Goal: Check status: Check status

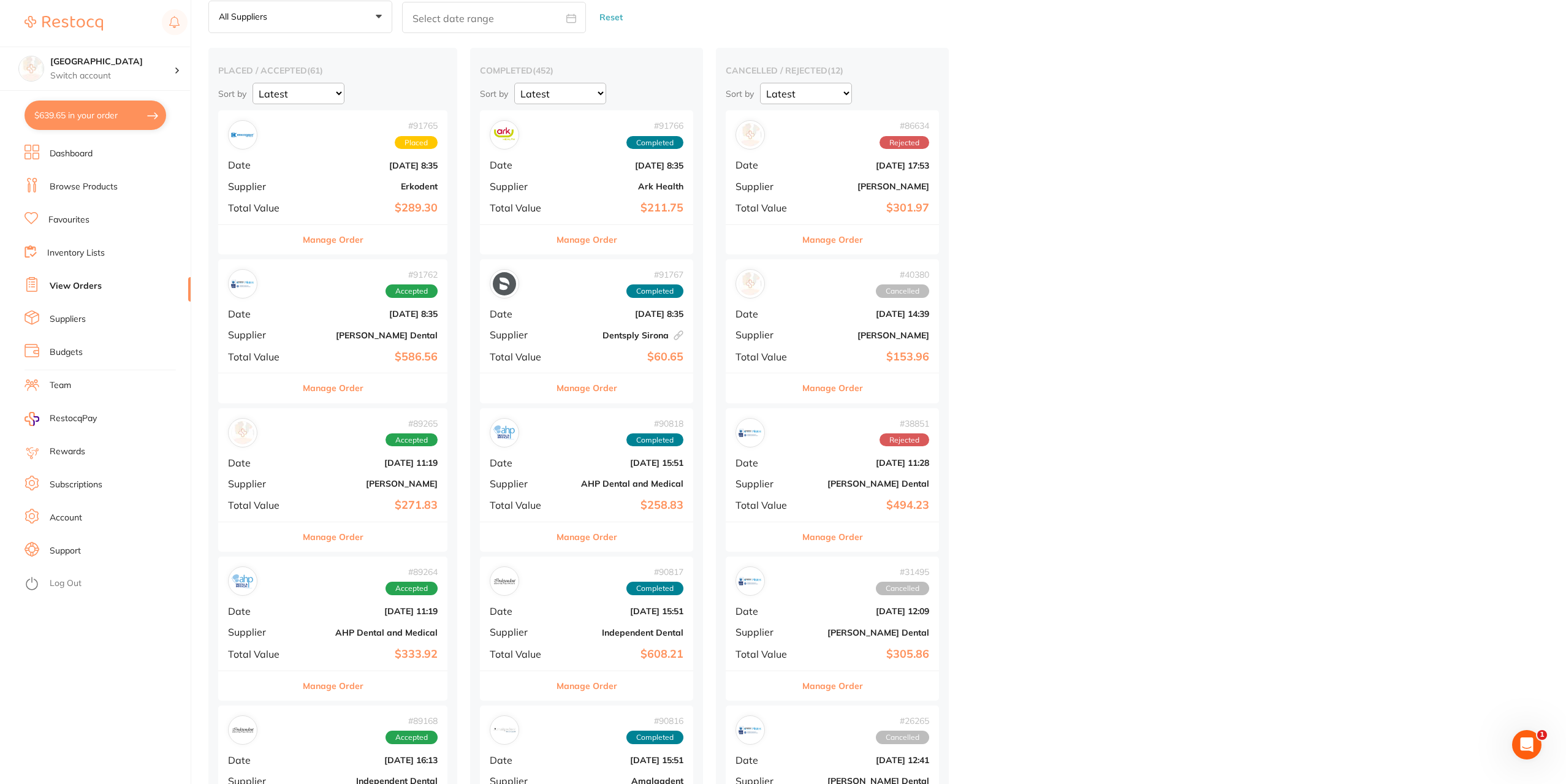
scroll to position [61, 0]
click at [320, 460] on b "[DATE] 11:19" at bounding box center [371, 462] width 133 height 10
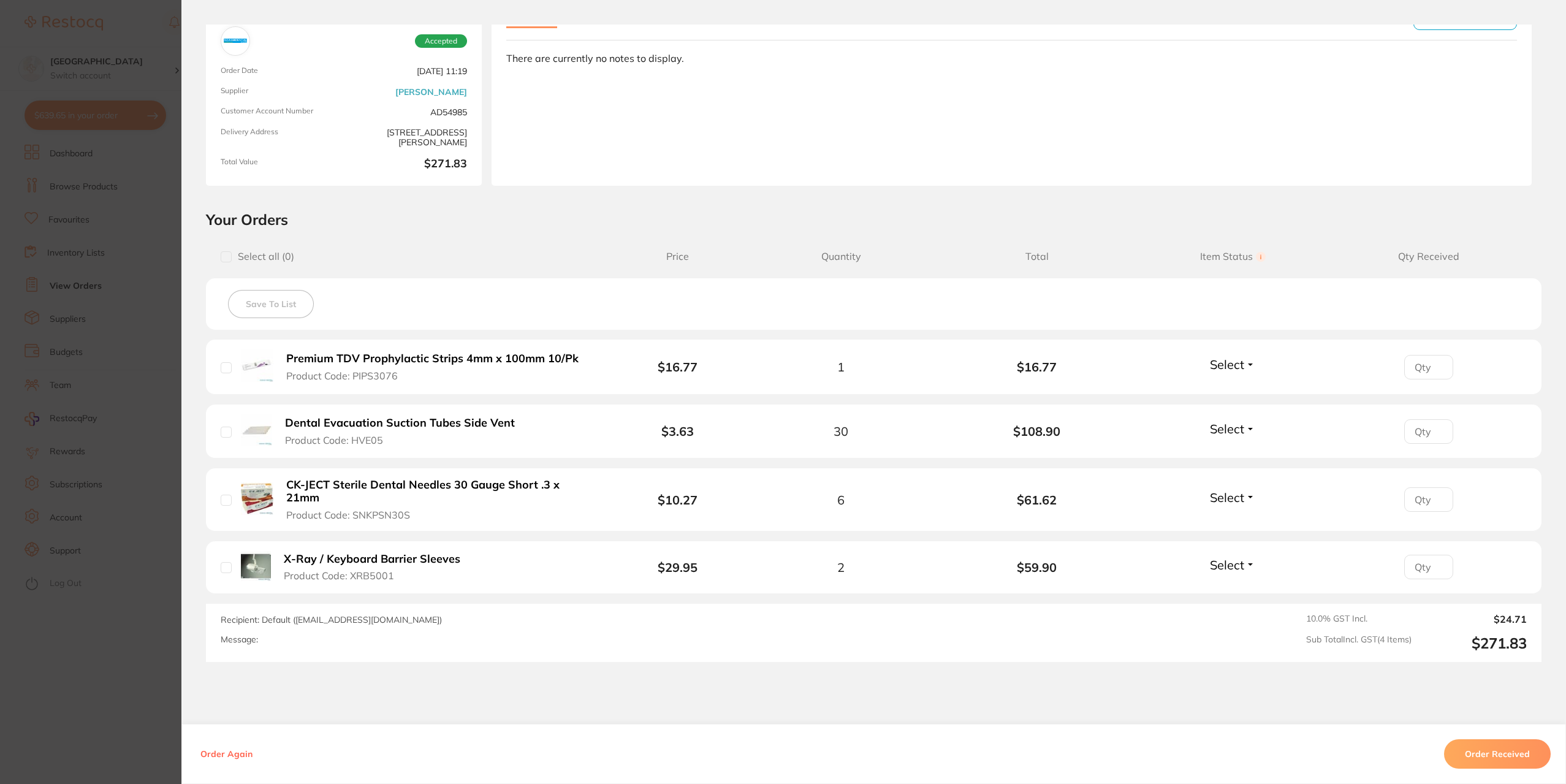
scroll to position [150, 0]
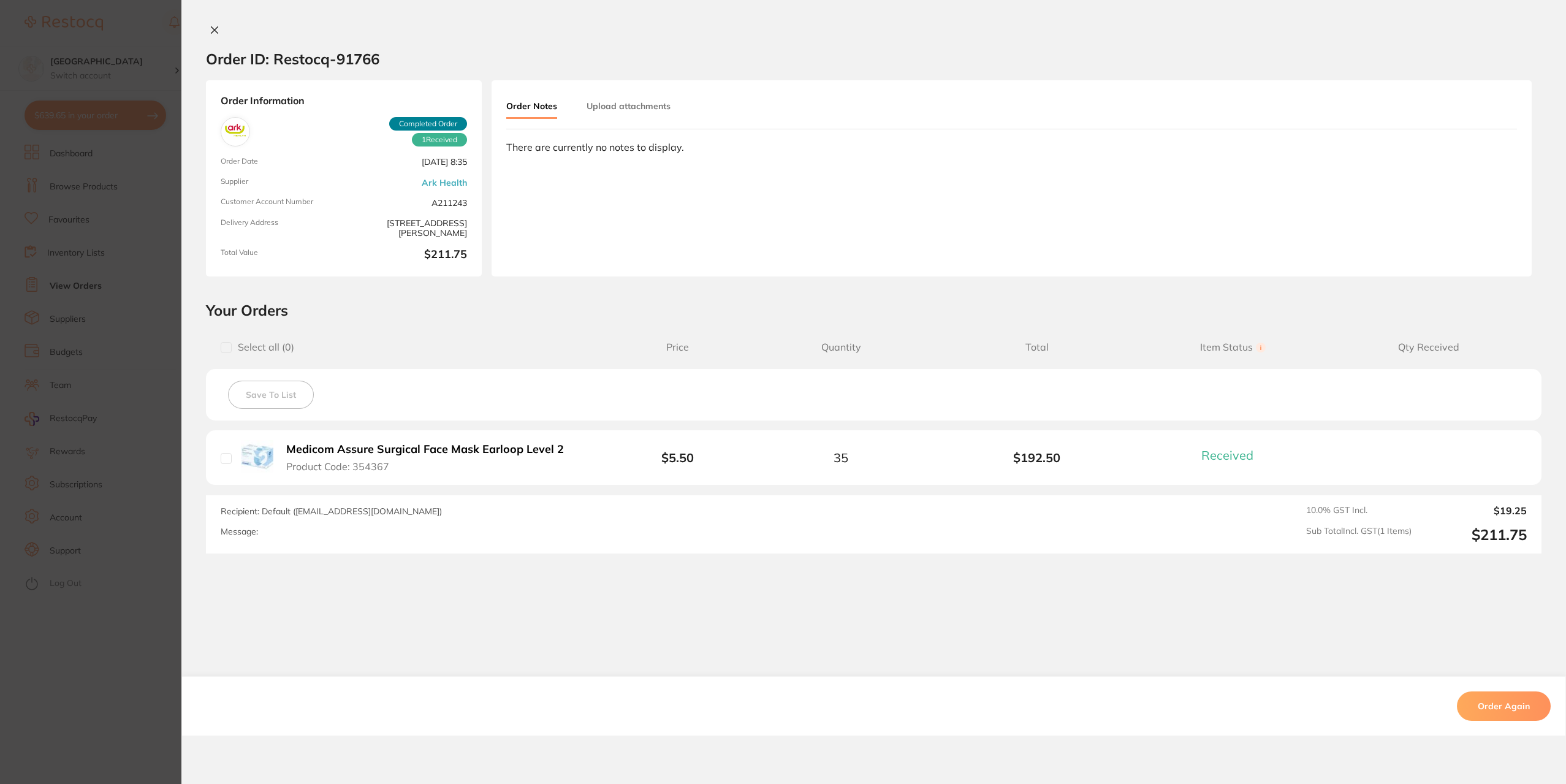
click at [206, 34] on button at bounding box center [214, 31] width 17 height 13
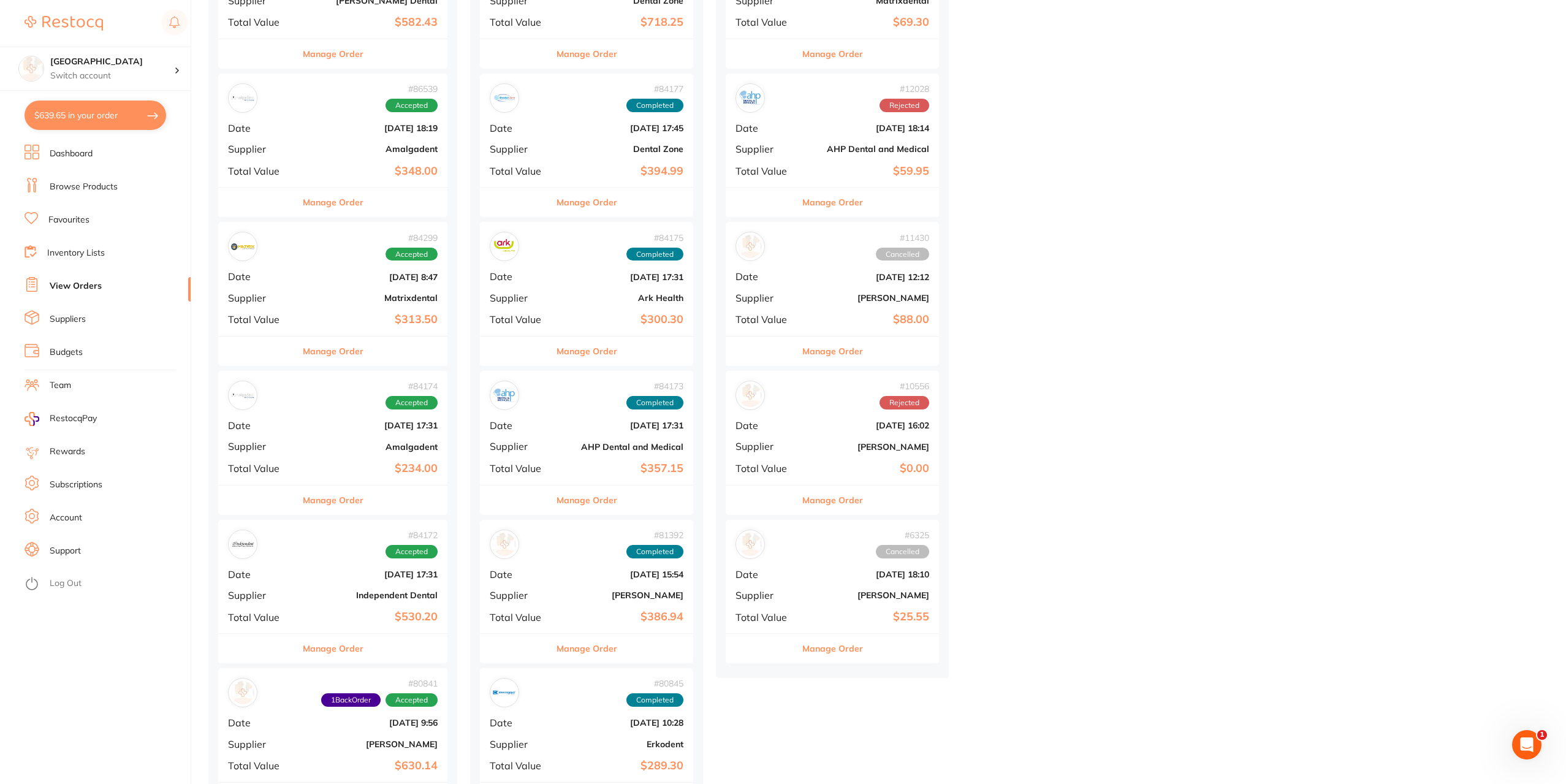
scroll to position [1409, 0]
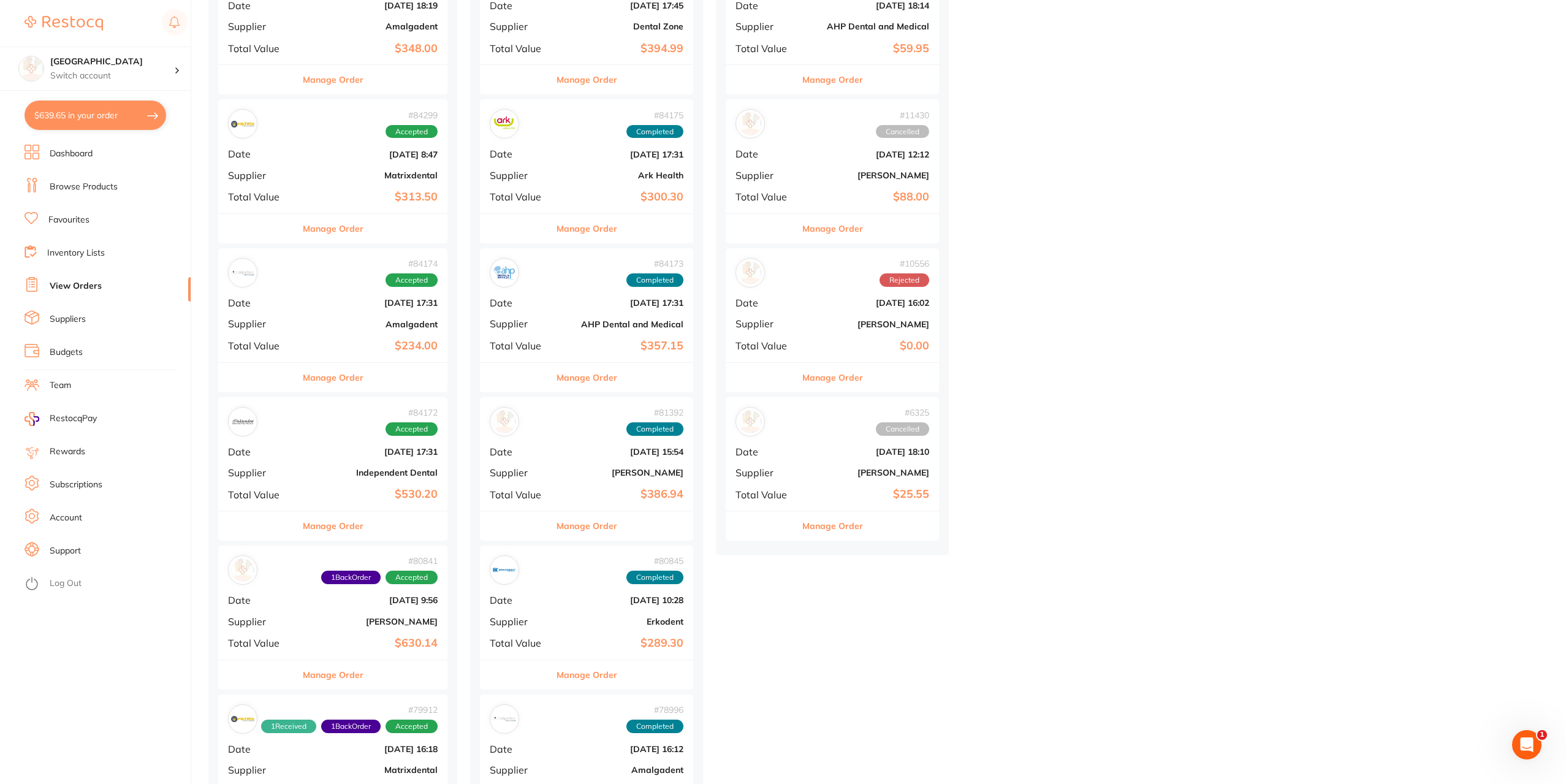
click at [346, 674] on button "Manage Order" at bounding box center [333, 675] width 60 height 30
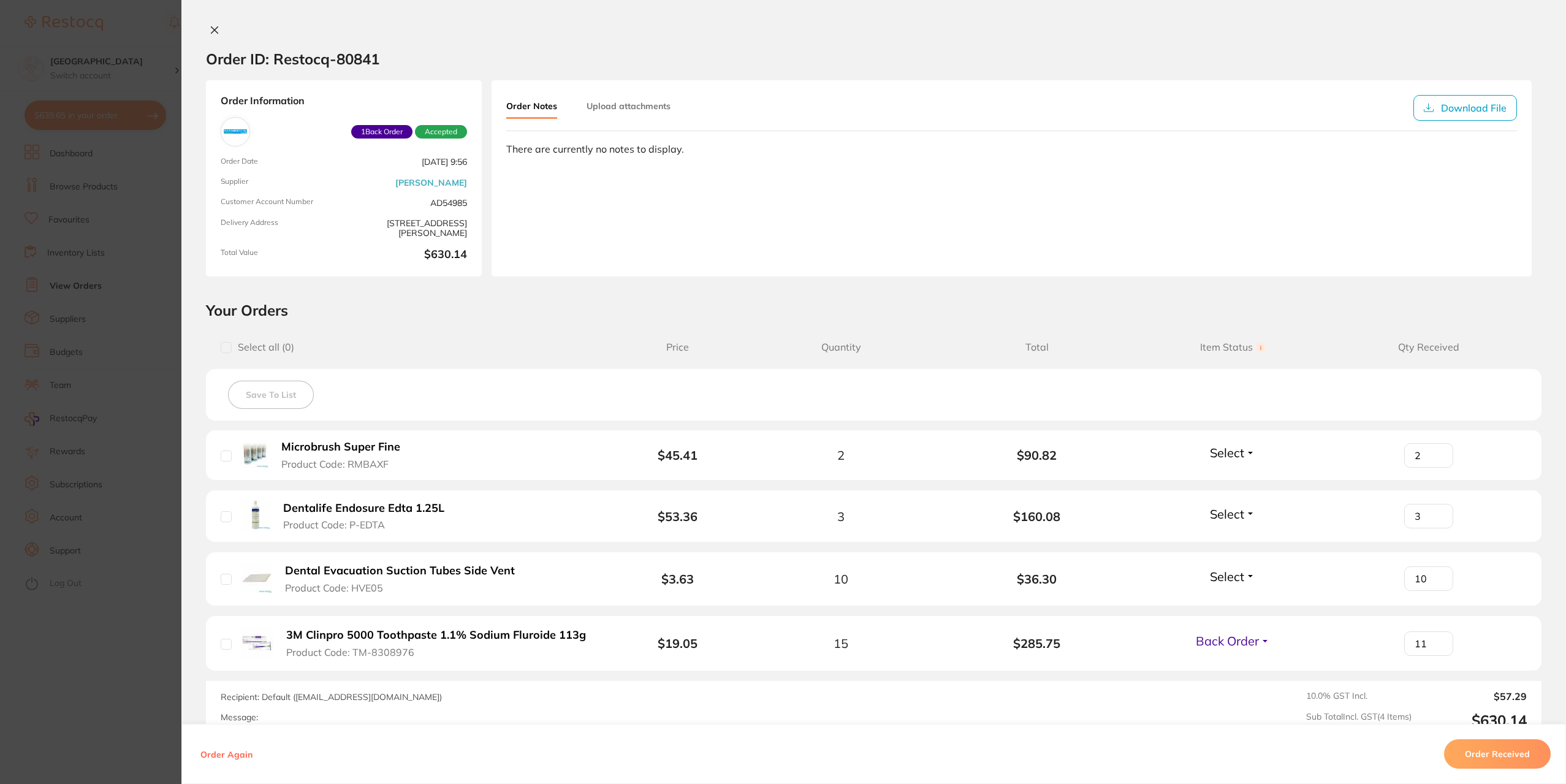
click at [212, 31] on icon at bounding box center [215, 30] width 7 height 7
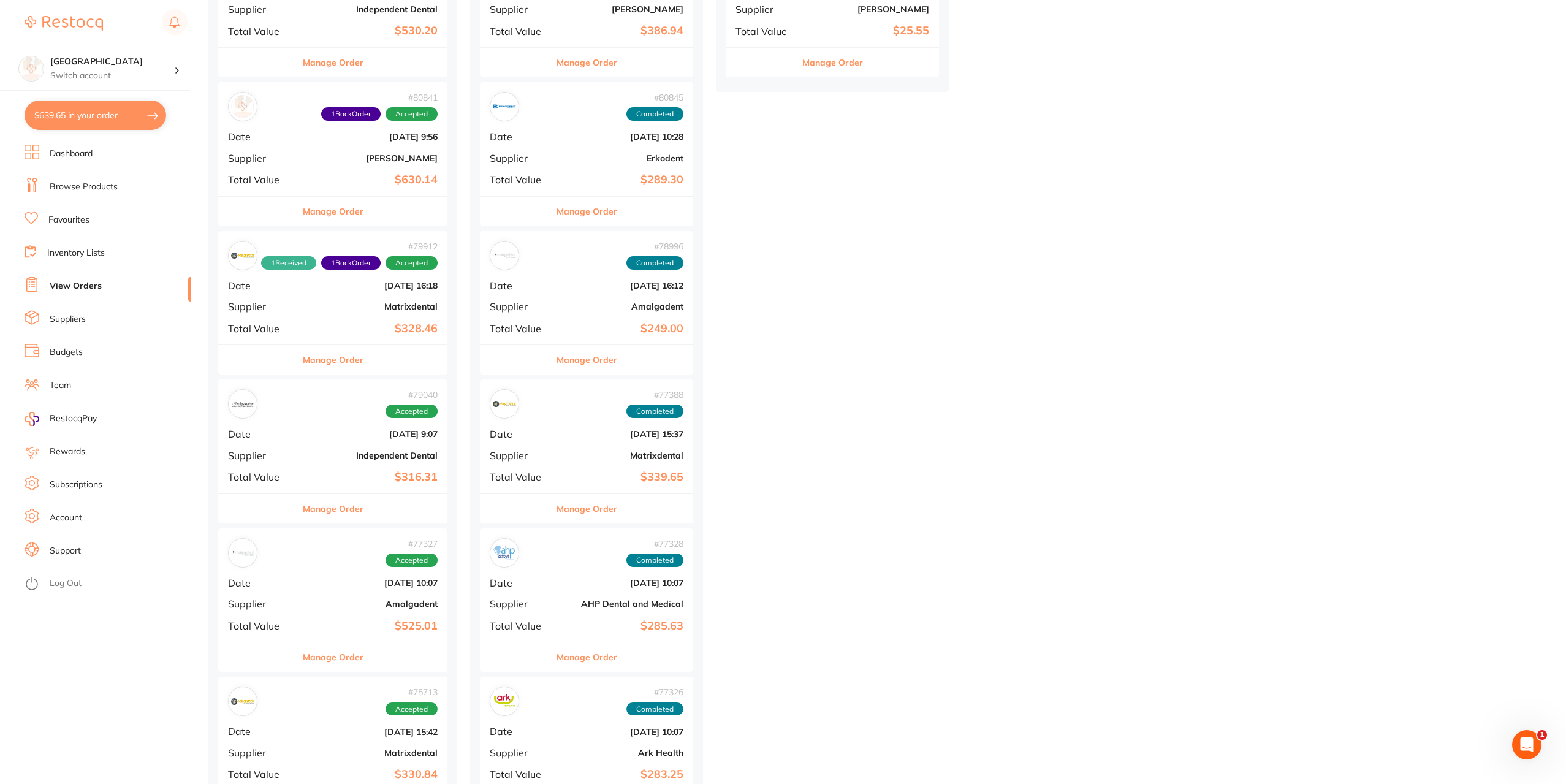
scroll to position [1777, 0]
